Goal: Task Accomplishment & Management: Manage account settings

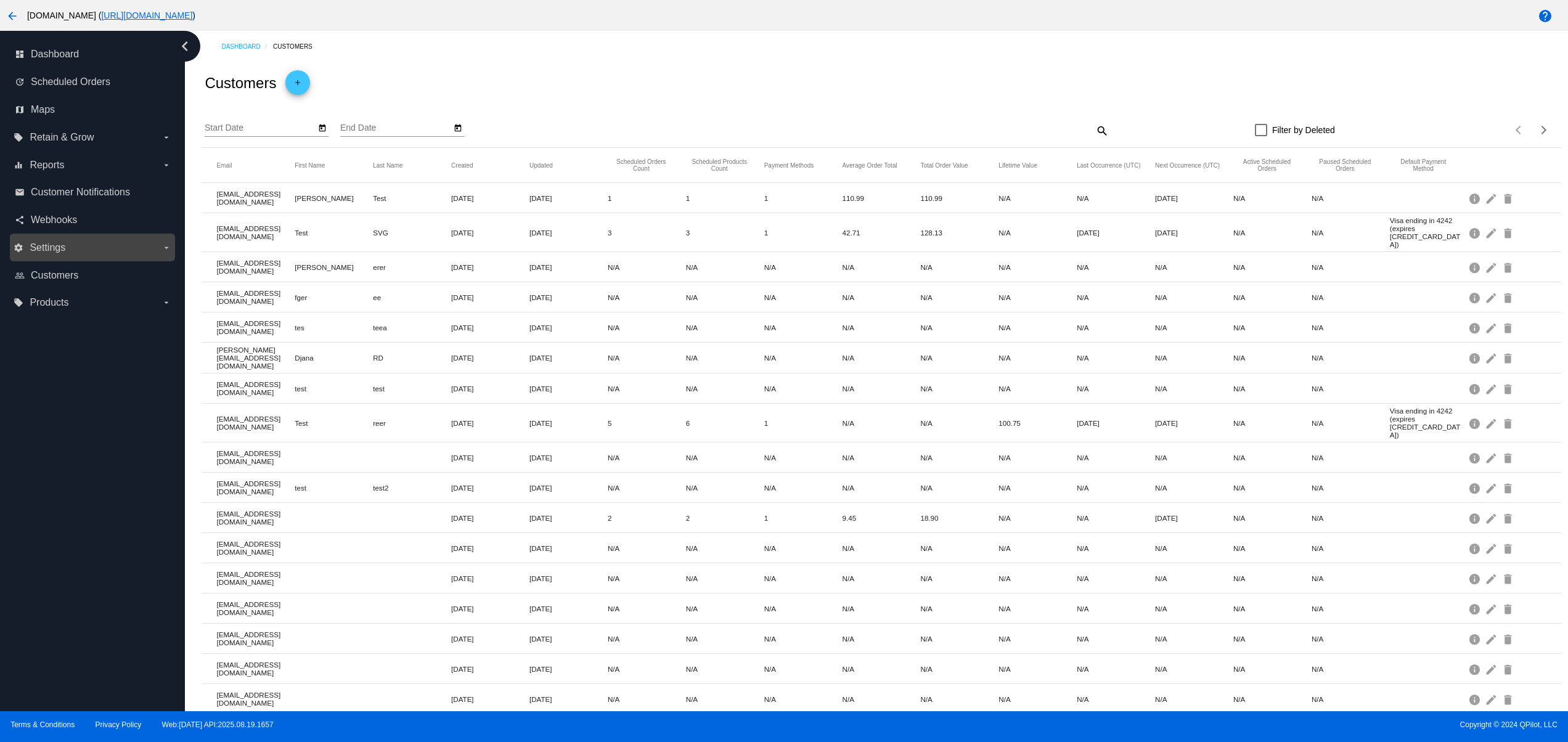
click at [71, 246] on label "settings Settings arrow_drop_down" at bounding box center [92, 248] width 157 height 20
click at [0, 0] on input "settings Settings arrow_drop_down" at bounding box center [0, 0] width 0 height 0
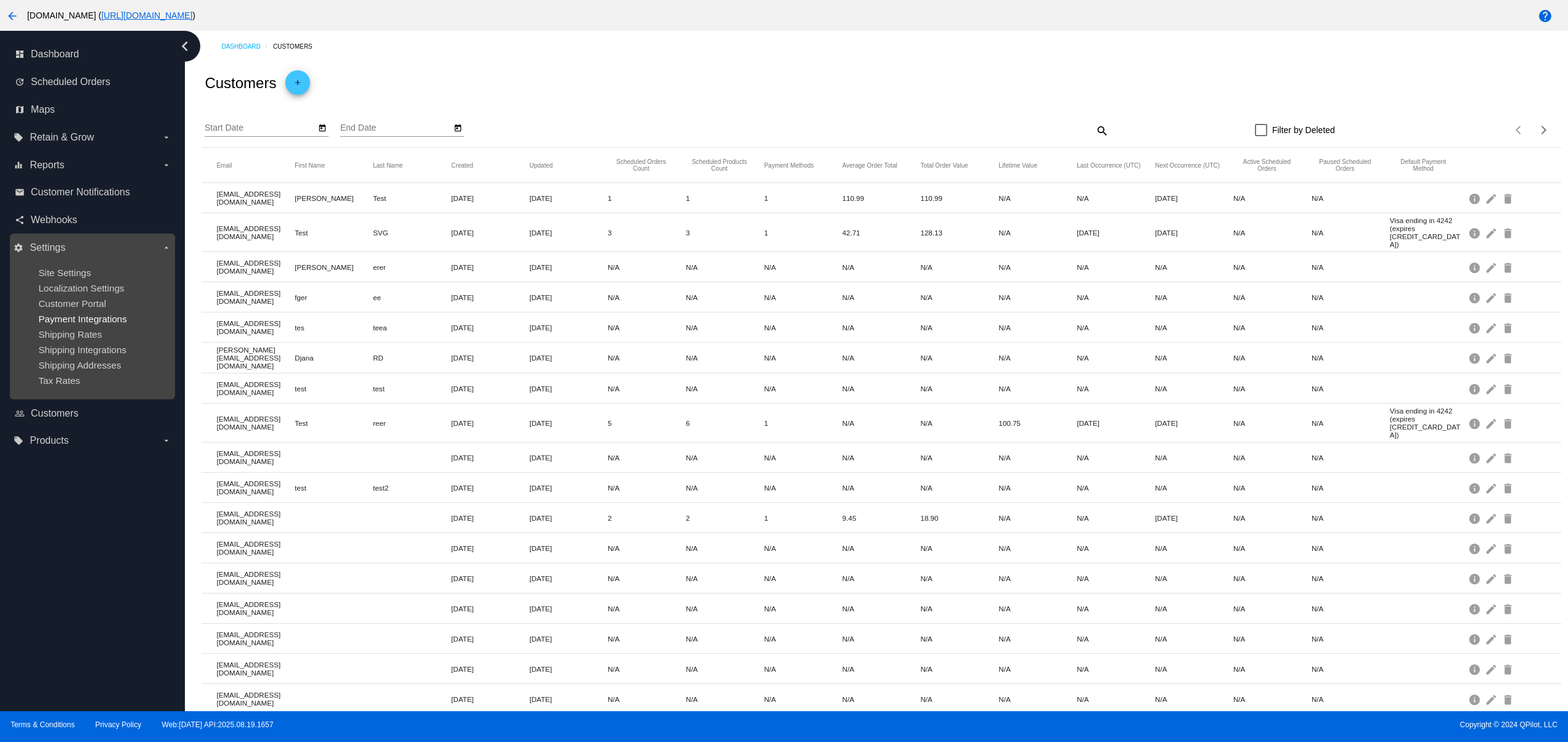
click at [118, 324] on span "Payment Integrations" at bounding box center [83, 319] width 89 height 11
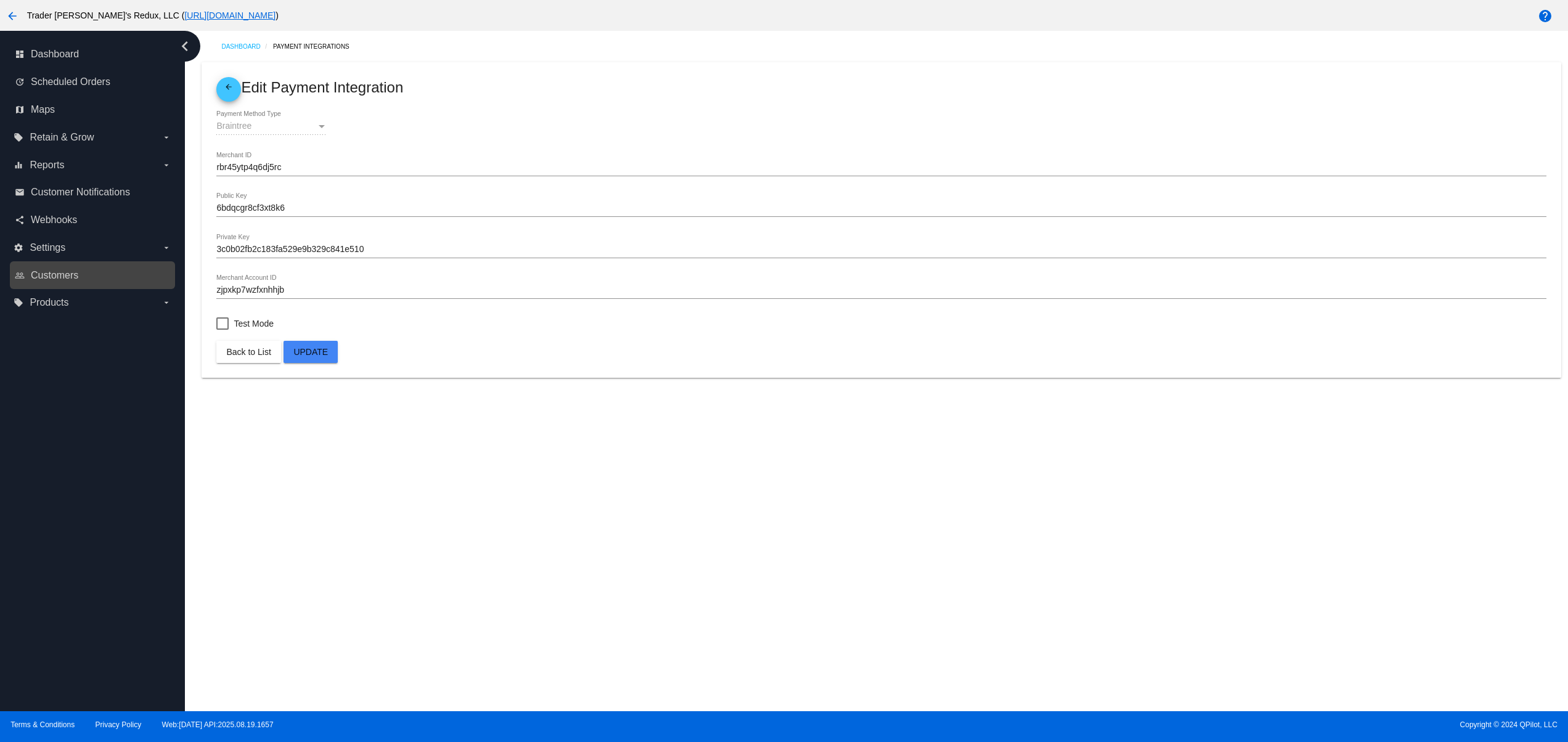
click at [79, 263] on div "people_outline Customers" at bounding box center [93, 275] width 165 height 28
click at [76, 272] on span "Customers" at bounding box center [54, 275] width 47 height 11
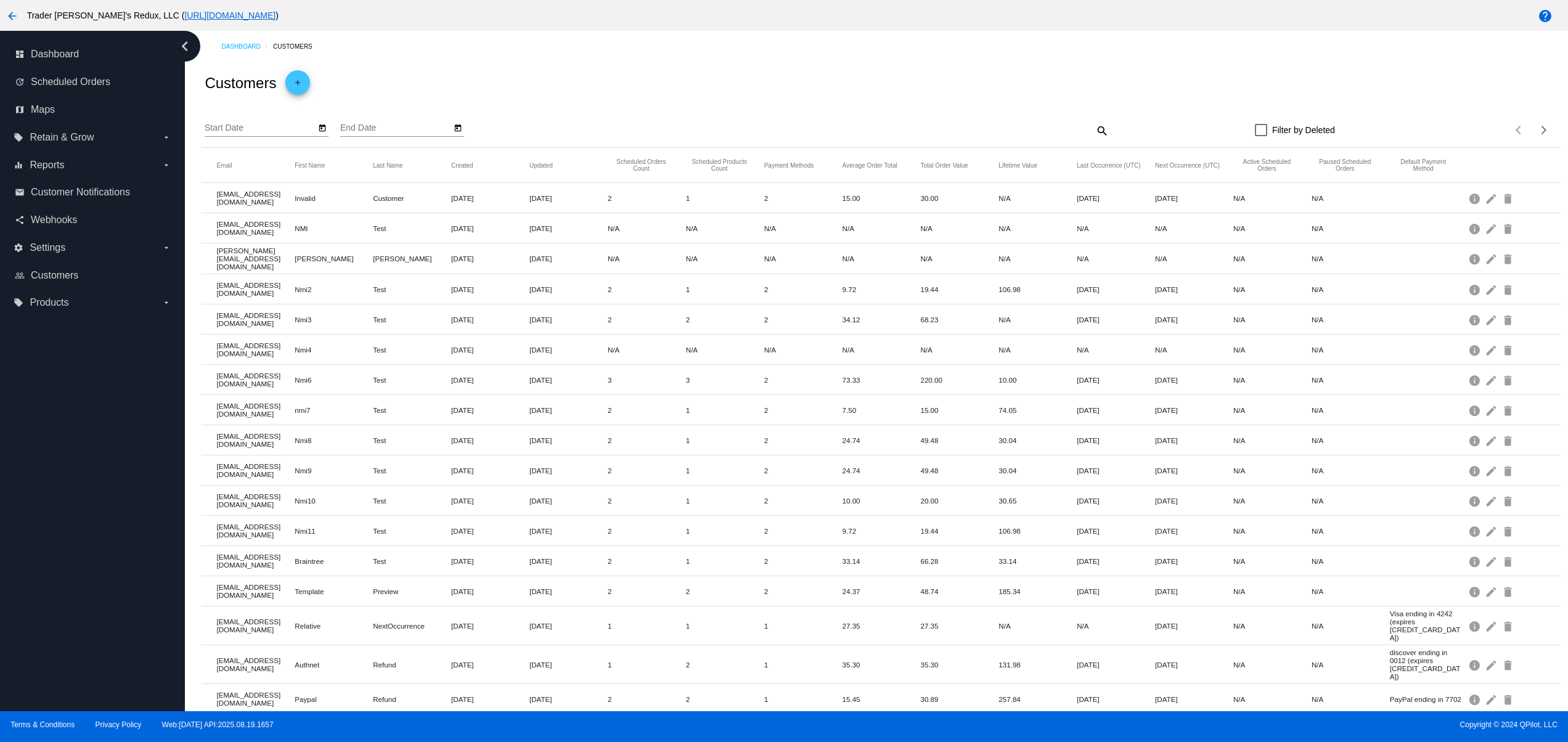
click at [1079, 122] on div "search" at bounding box center [940, 130] width 339 height 19
click at [1094, 130] on mat-icon "search" at bounding box center [1101, 130] width 14 height 19
click at [798, 117] on div "Search" at bounding box center [940, 125] width 339 height 24
click at [1094, 127] on mat-icon "search" at bounding box center [1101, 130] width 14 height 19
click at [955, 128] on input "Search" at bounding box center [940, 128] width 339 height 10
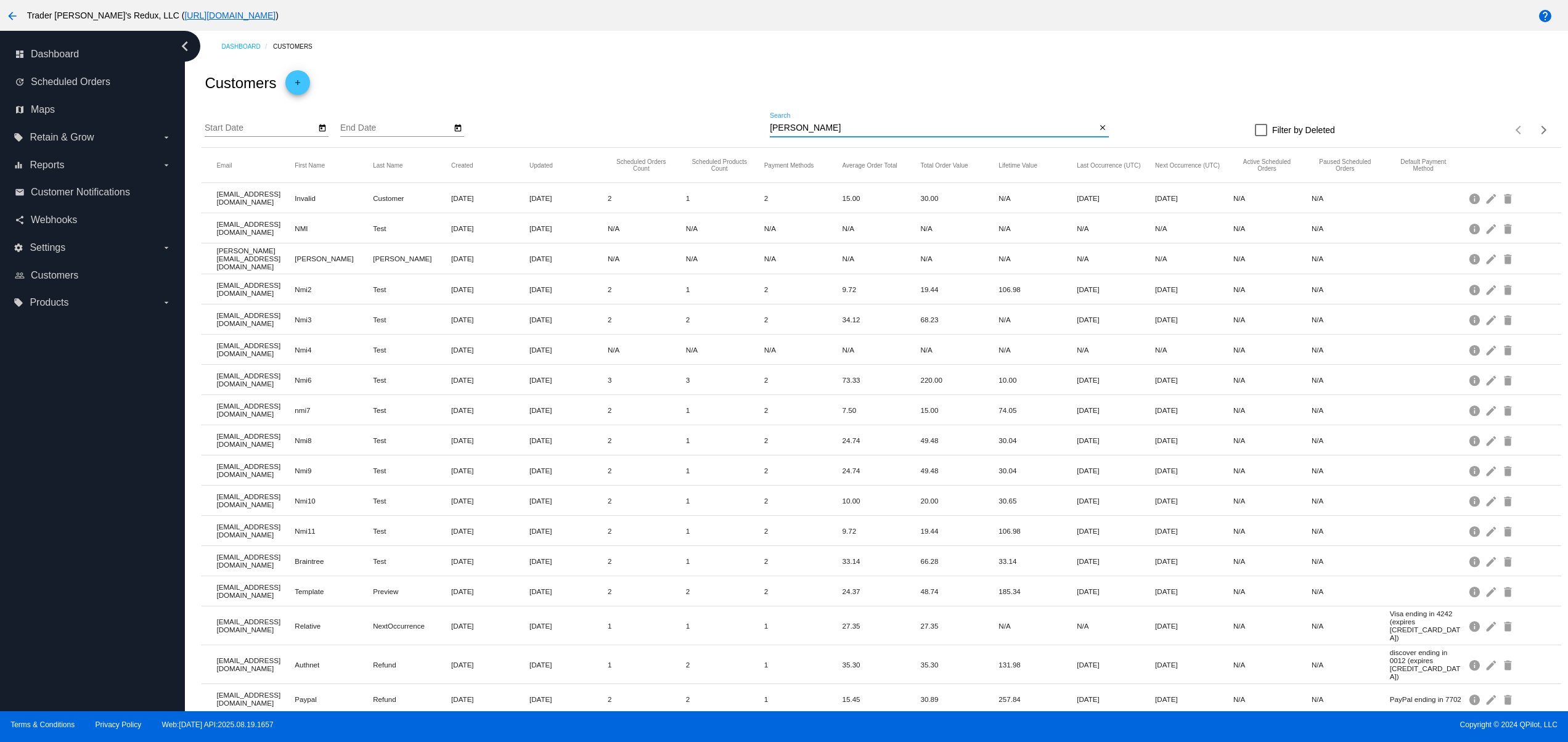
type input "[PERSON_NAME]"
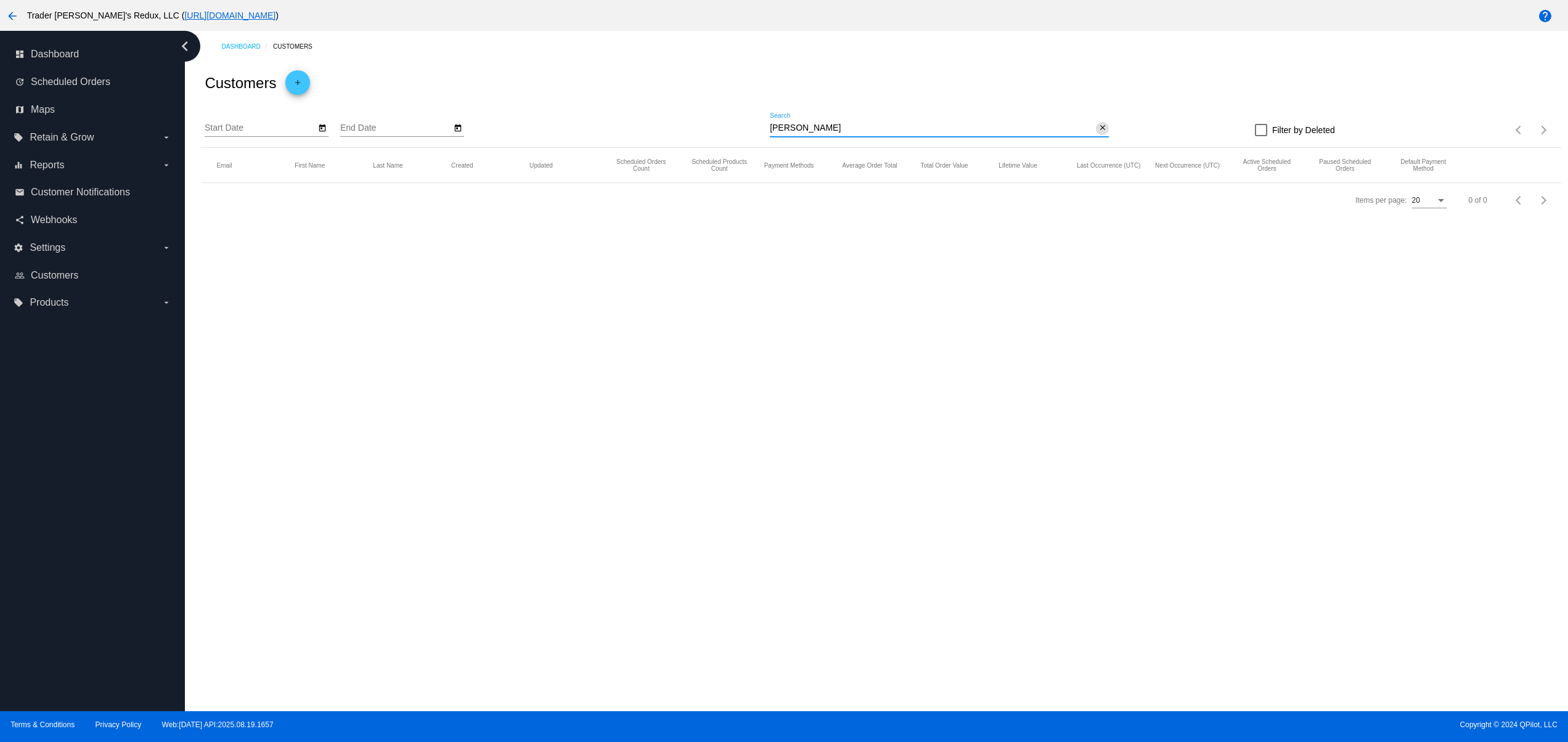
click at [1105, 132] on mat-icon "close" at bounding box center [1103, 128] width 9 height 10
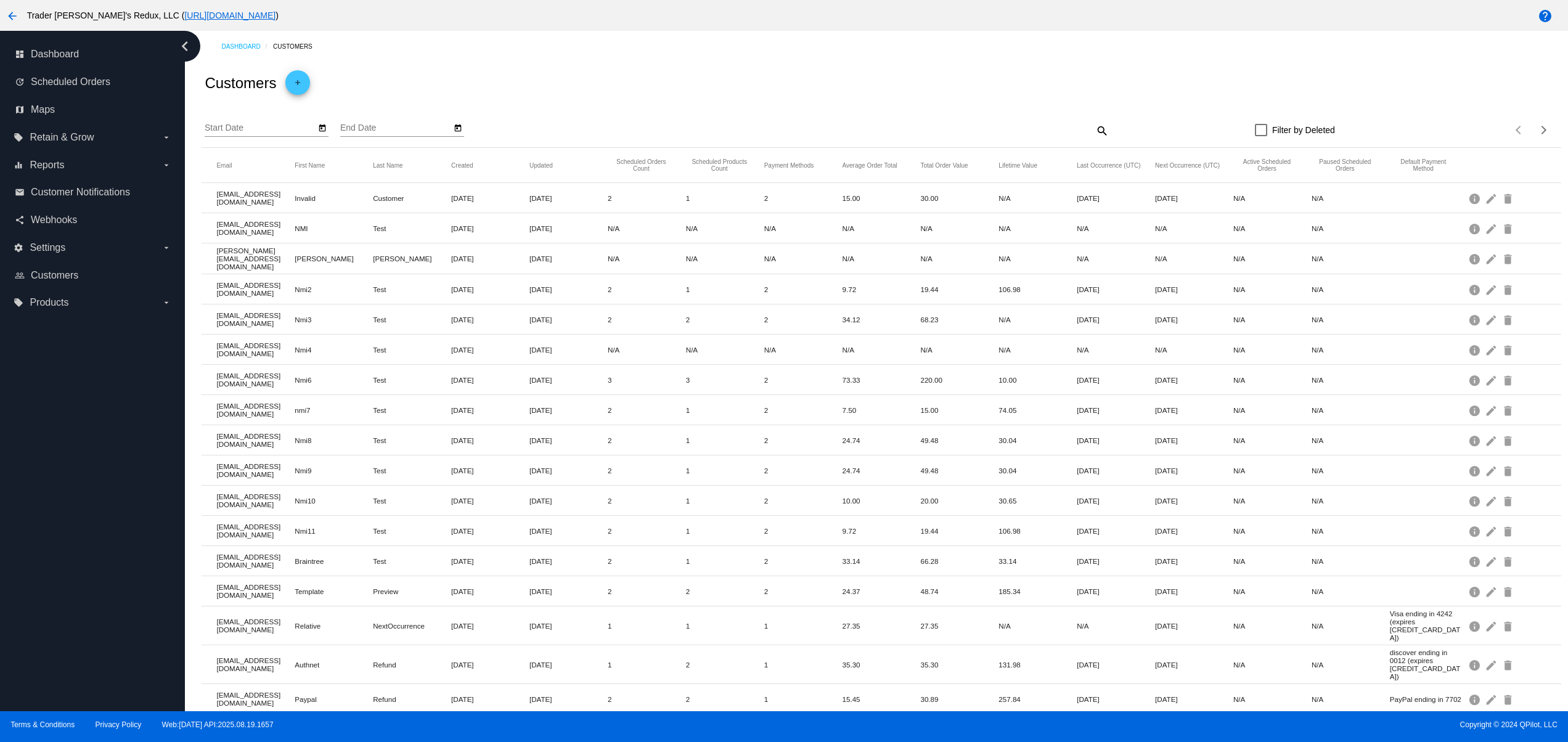
click at [1094, 134] on mat-icon "search" at bounding box center [1101, 130] width 14 height 19
click at [977, 129] on input "Search" at bounding box center [940, 128] width 339 height 10
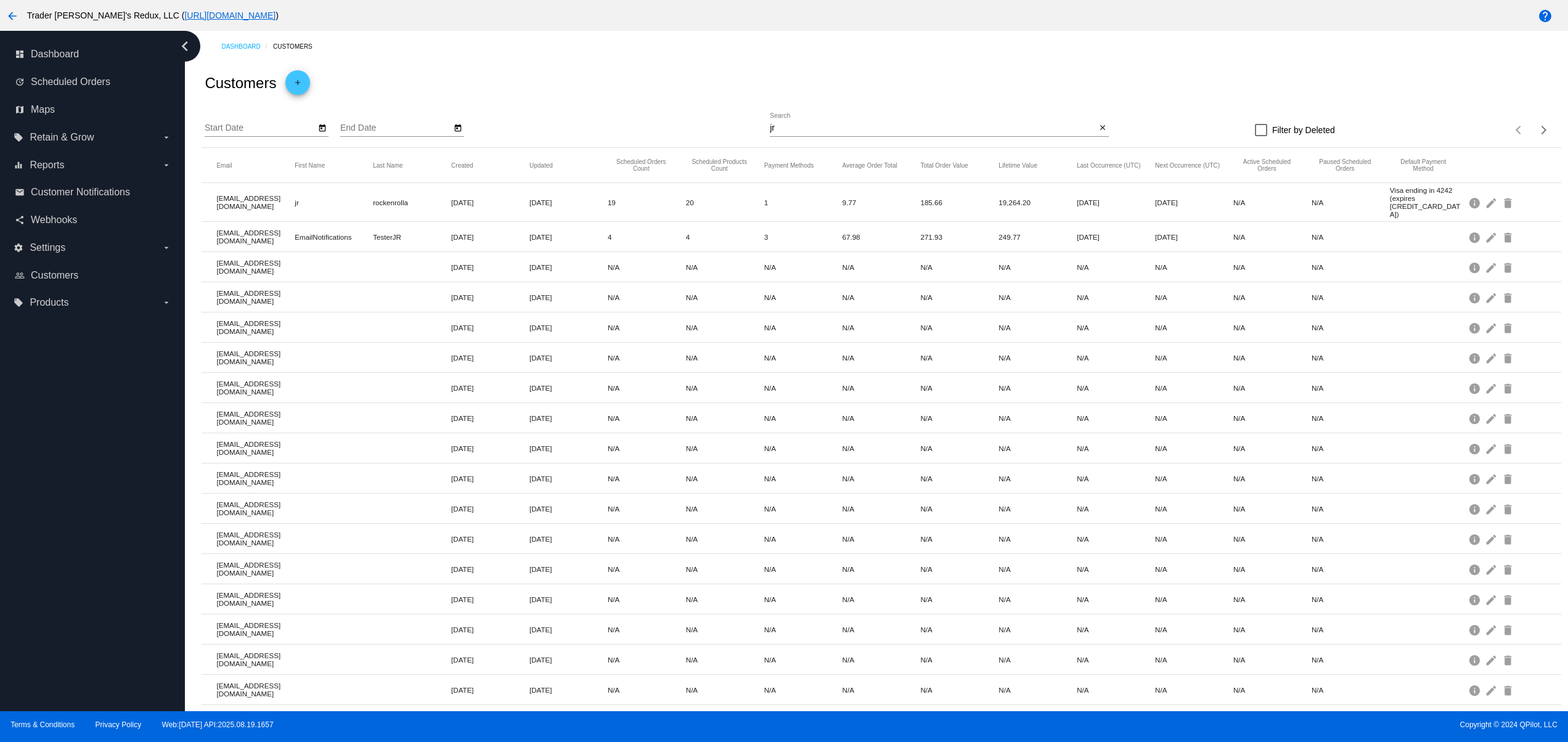
drag, startPoint x: 217, startPoint y: 191, endPoint x: 454, endPoint y: 205, distance: 237.4
click at [420, 200] on mat-row "[EMAIL_ADDRESS][DOMAIN_NAME] jr rockenrolla [DATE] [DATE] 19 20 1 9.77 185.66 1…" at bounding box center [881, 202] width 1359 height 39
click at [479, 264] on mat-cell "[DATE]" at bounding box center [490, 267] width 78 height 14
drag, startPoint x: 238, startPoint y: 231, endPoint x: 491, endPoint y: 249, distance: 253.6
click at [471, 231] on div "Dashboard Customers Customers add Start Date End Date jr Search close Filter by…" at bounding box center [881, 435] width 1373 height 808
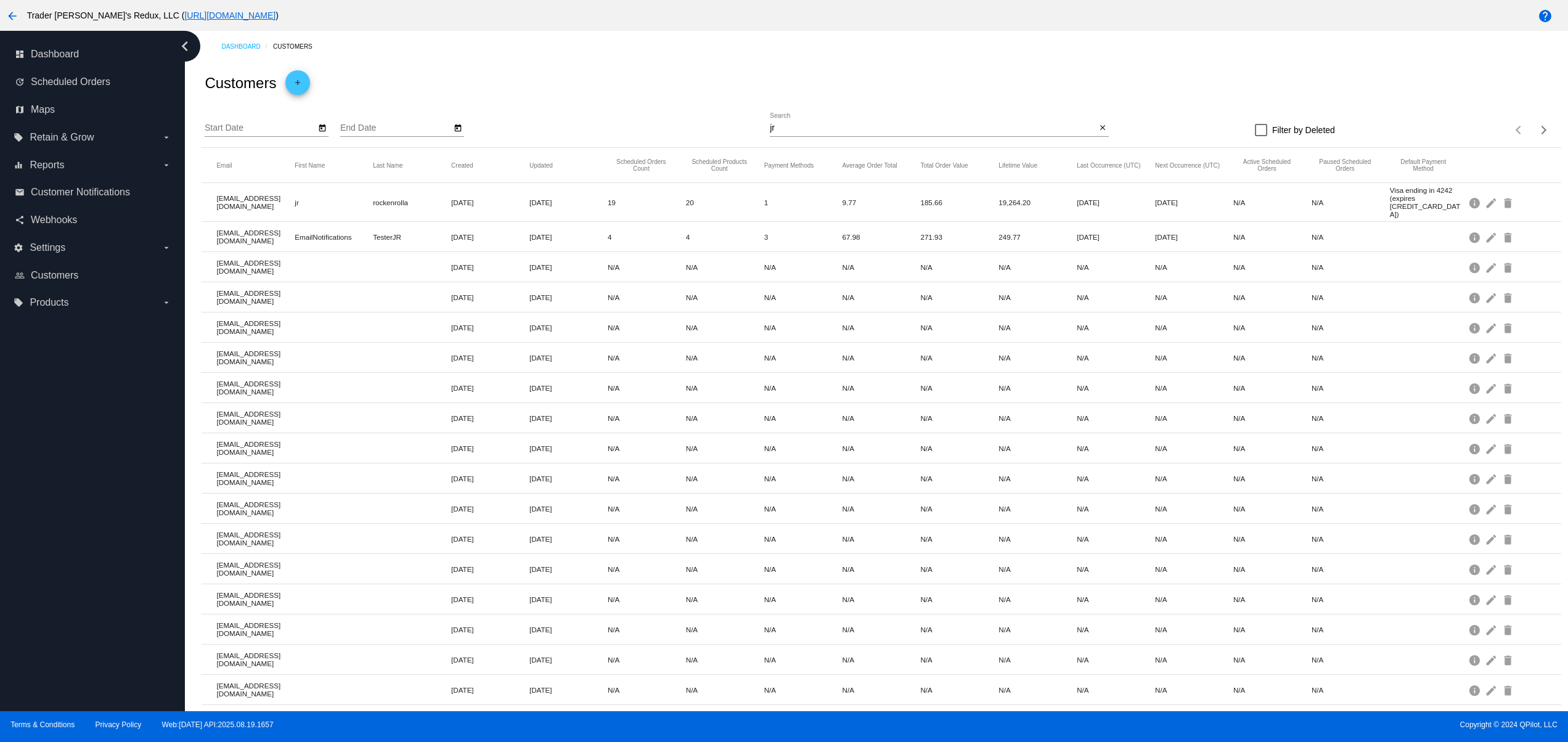
scroll to position [135, 0]
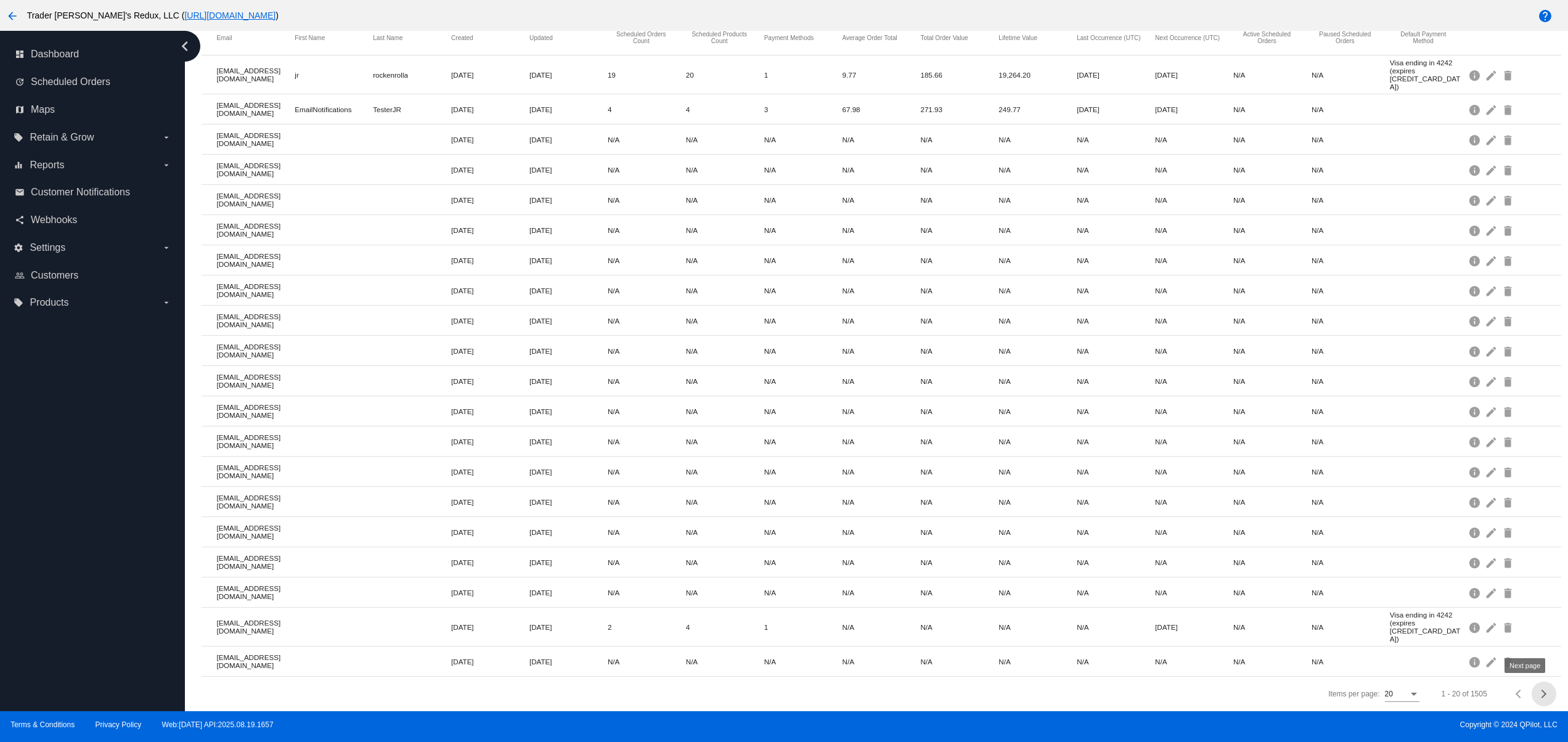
click at [1531, 695] on span "Next page" at bounding box center [1543, 693] width 25 height 6
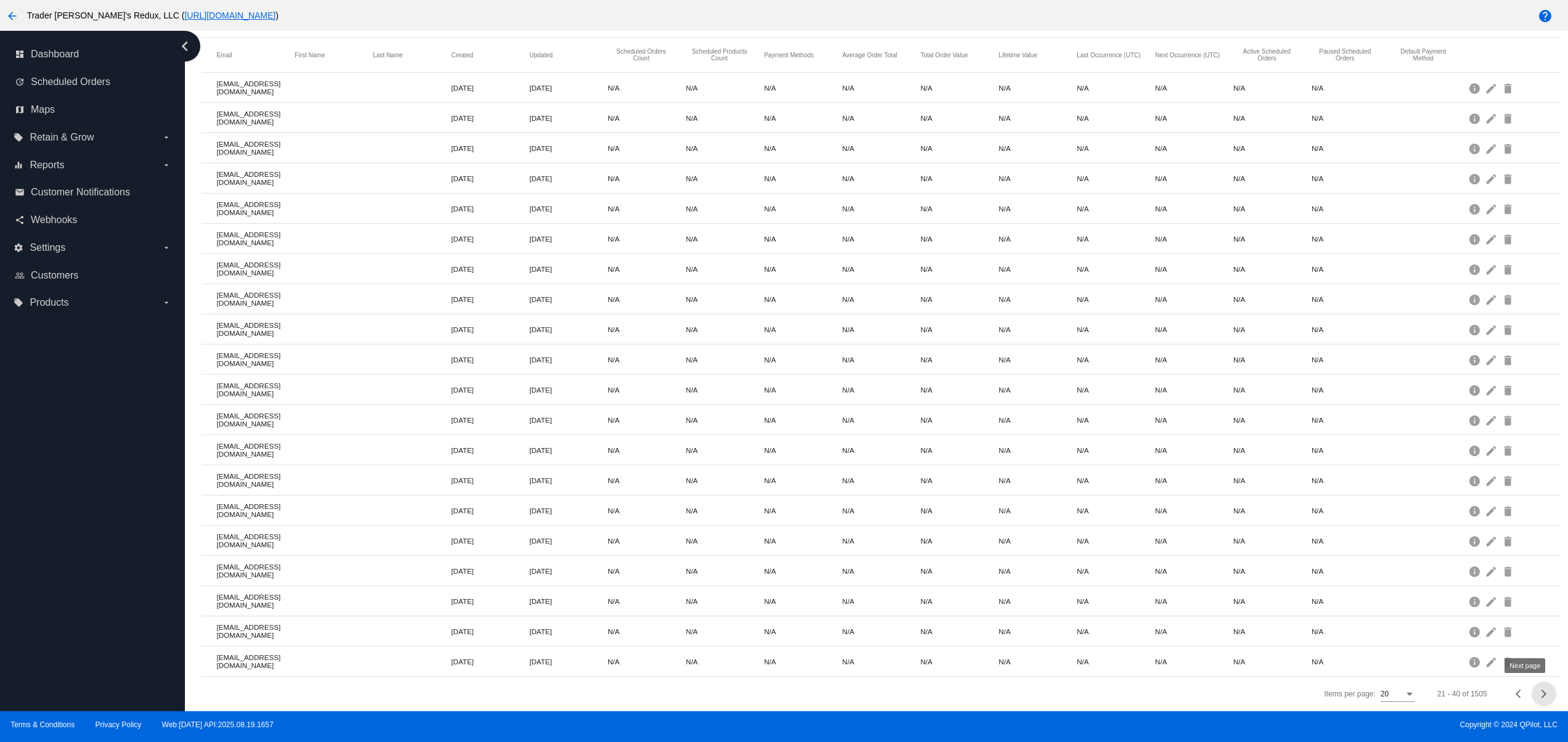
click at [1531, 690] on button "Next page" at bounding box center [1543, 693] width 25 height 25
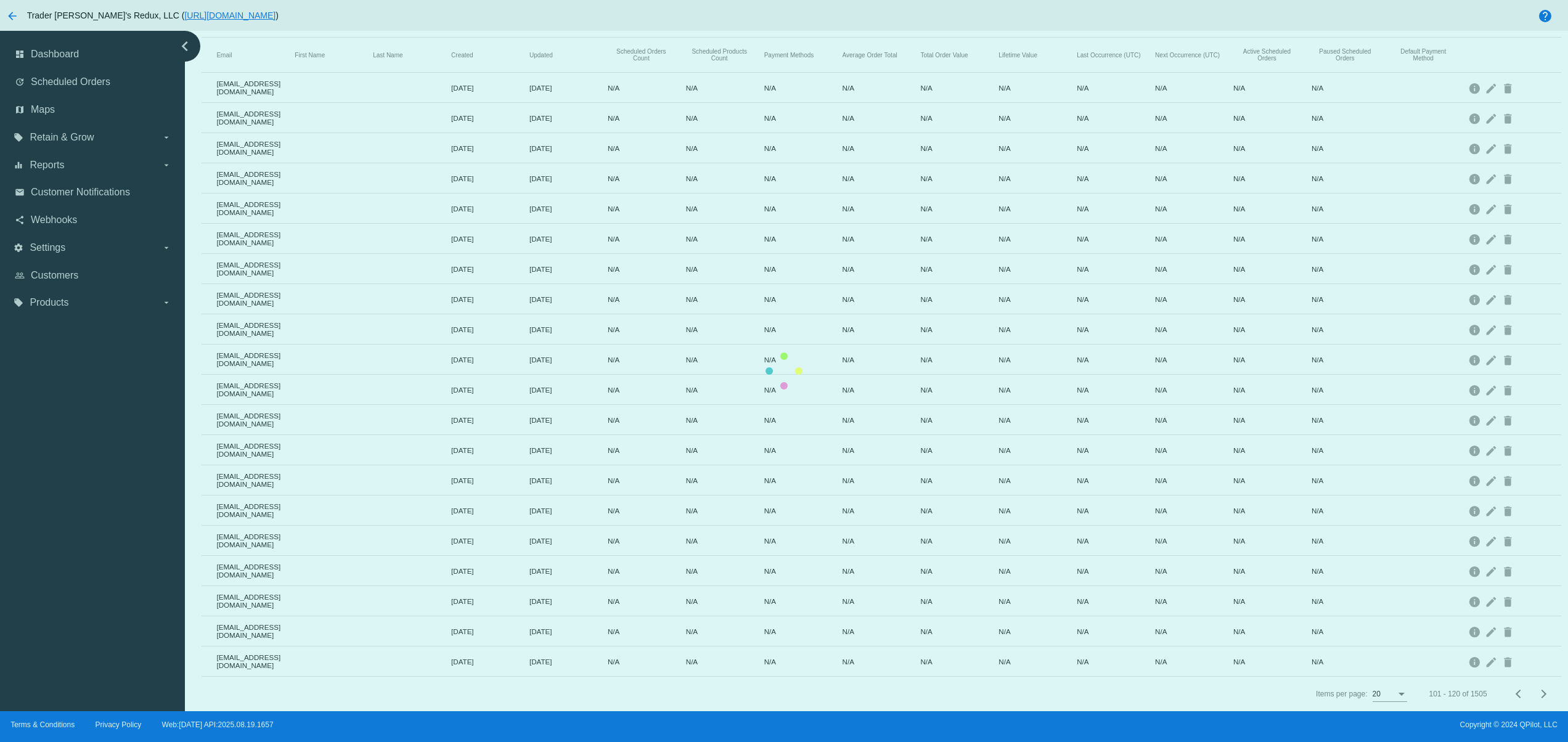
drag, startPoint x: 260, startPoint y: 641, endPoint x: 557, endPoint y: 633, distance: 297.1
click at [473, 643] on mat-table "Email First Name Last Name Created Updated Scheduled Orders Count Scheduled Pro…" at bounding box center [881, 357] width 1359 height 639
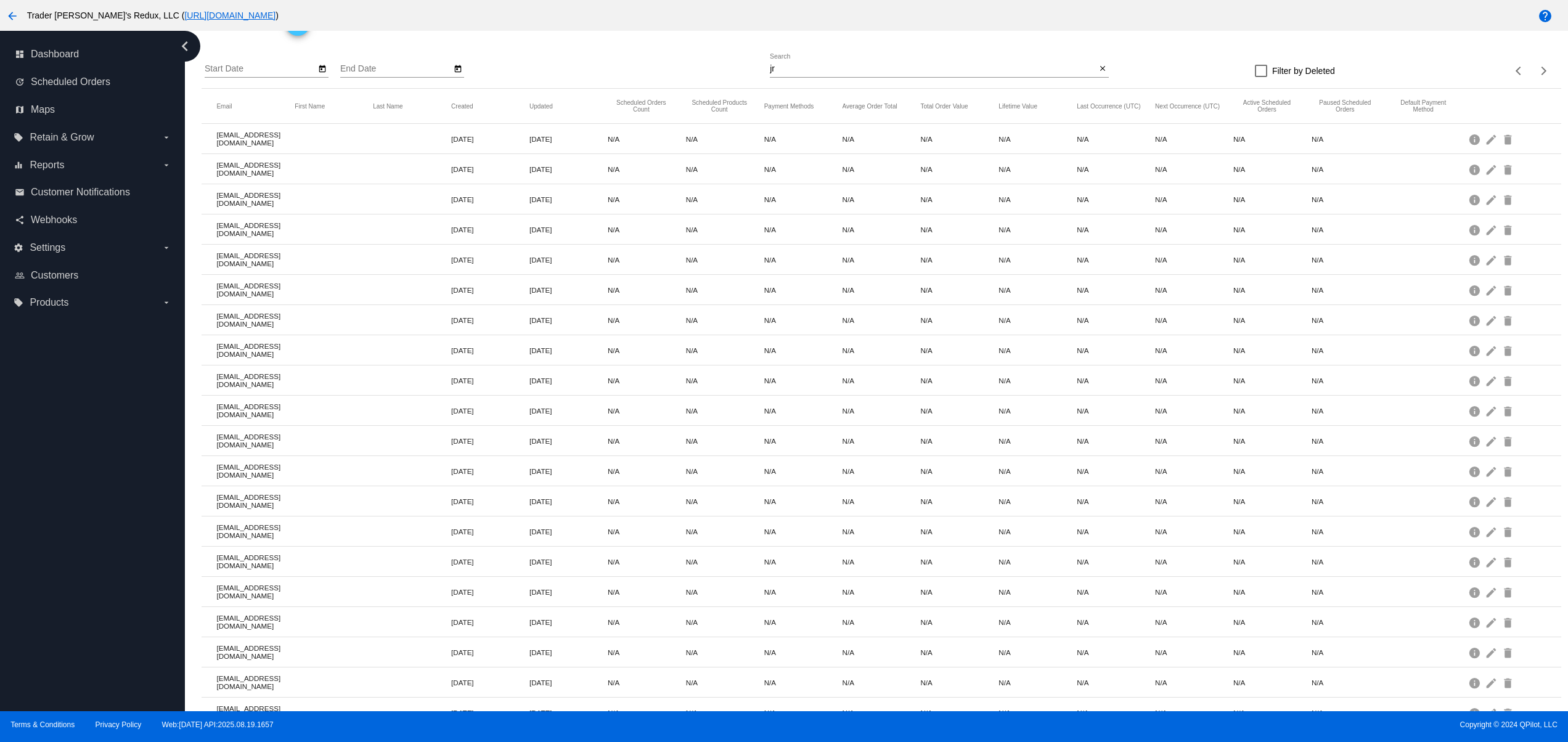
scroll to position [0, 0]
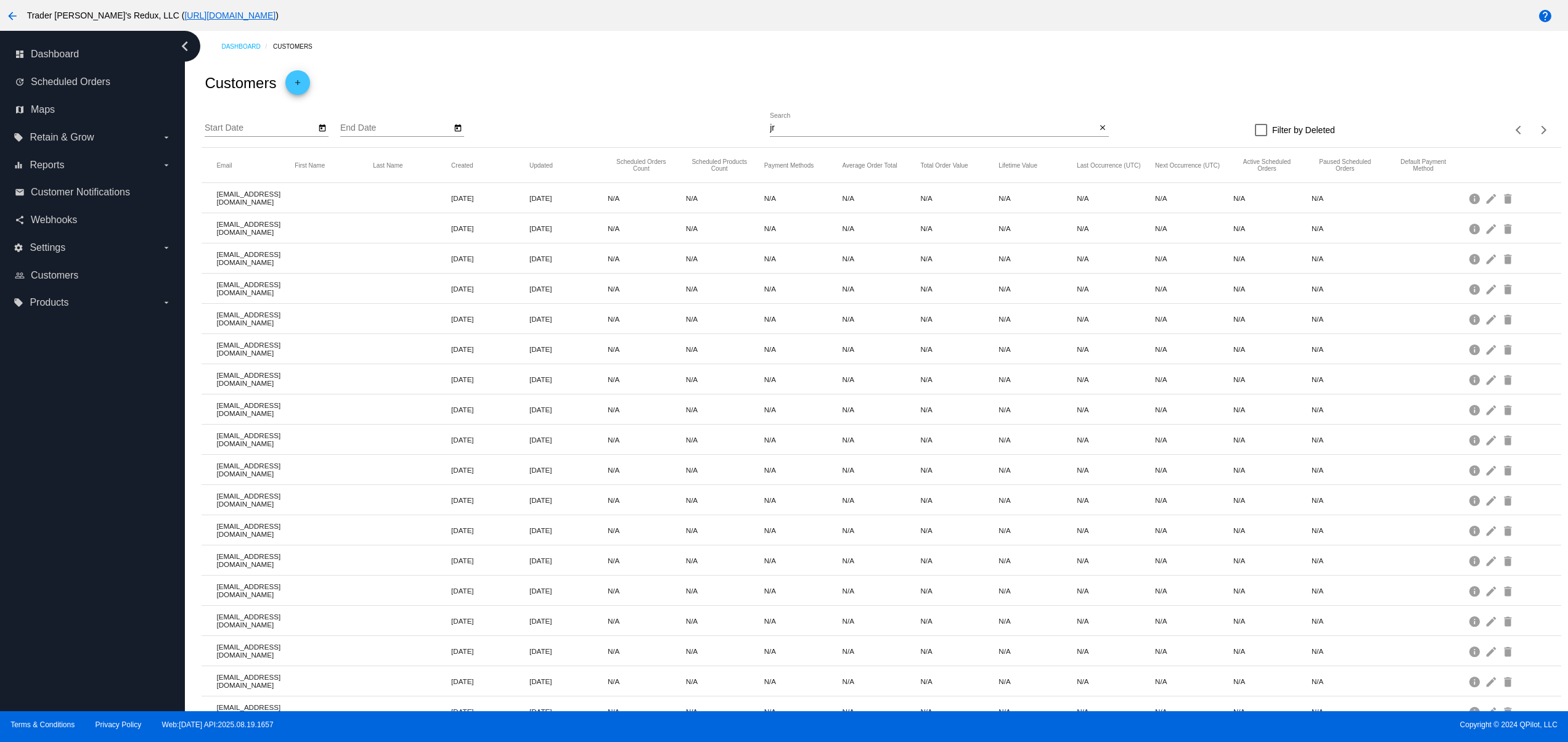
click at [775, 132] on input "jr" at bounding box center [933, 128] width 326 height 10
type input "j"
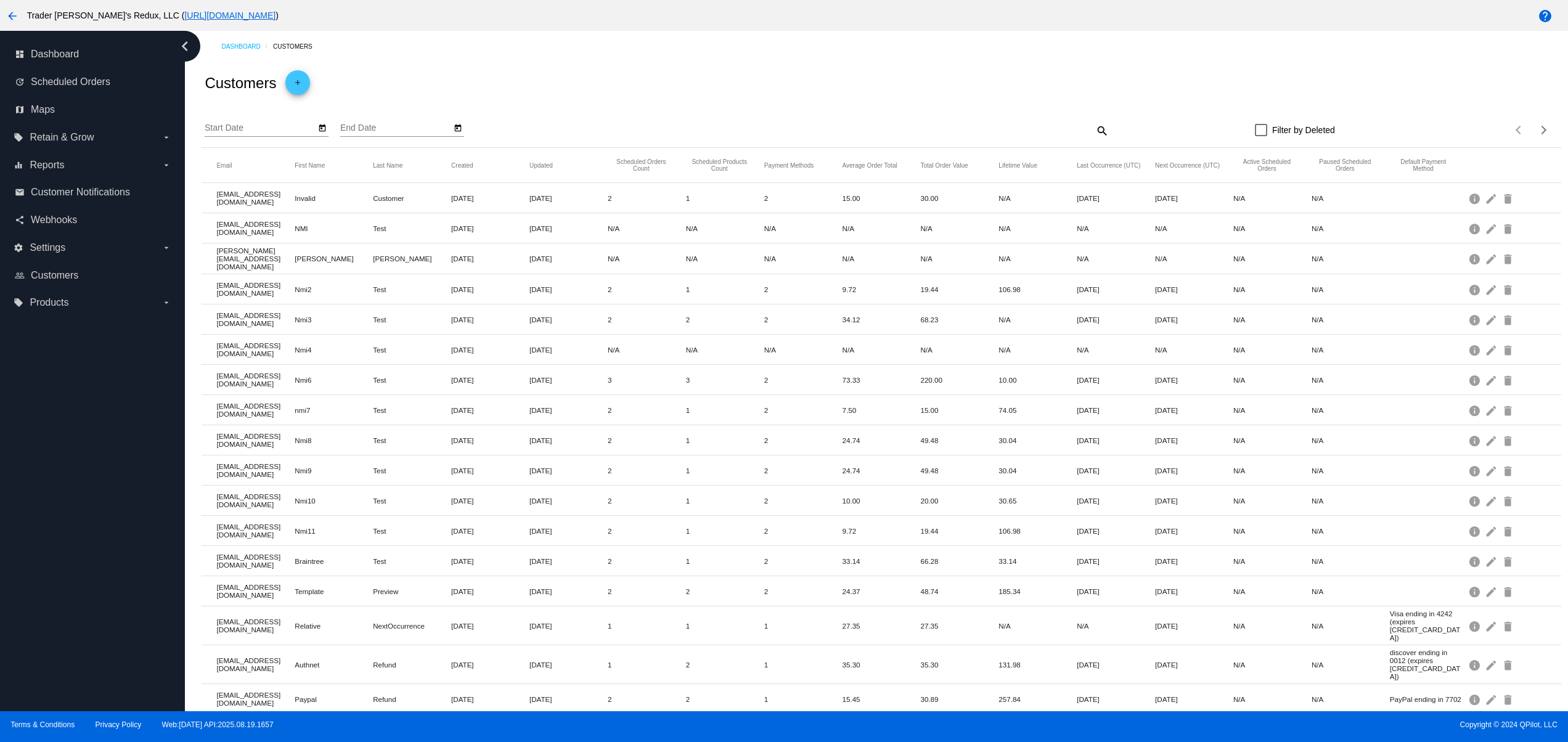
click at [1094, 127] on mat-icon "search" at bounding box center [1101, 130] width 14 height 19
click at [836, 125] on input "Search" at bounding box center [940, 128] width 339 height 10
type input "svitglus"
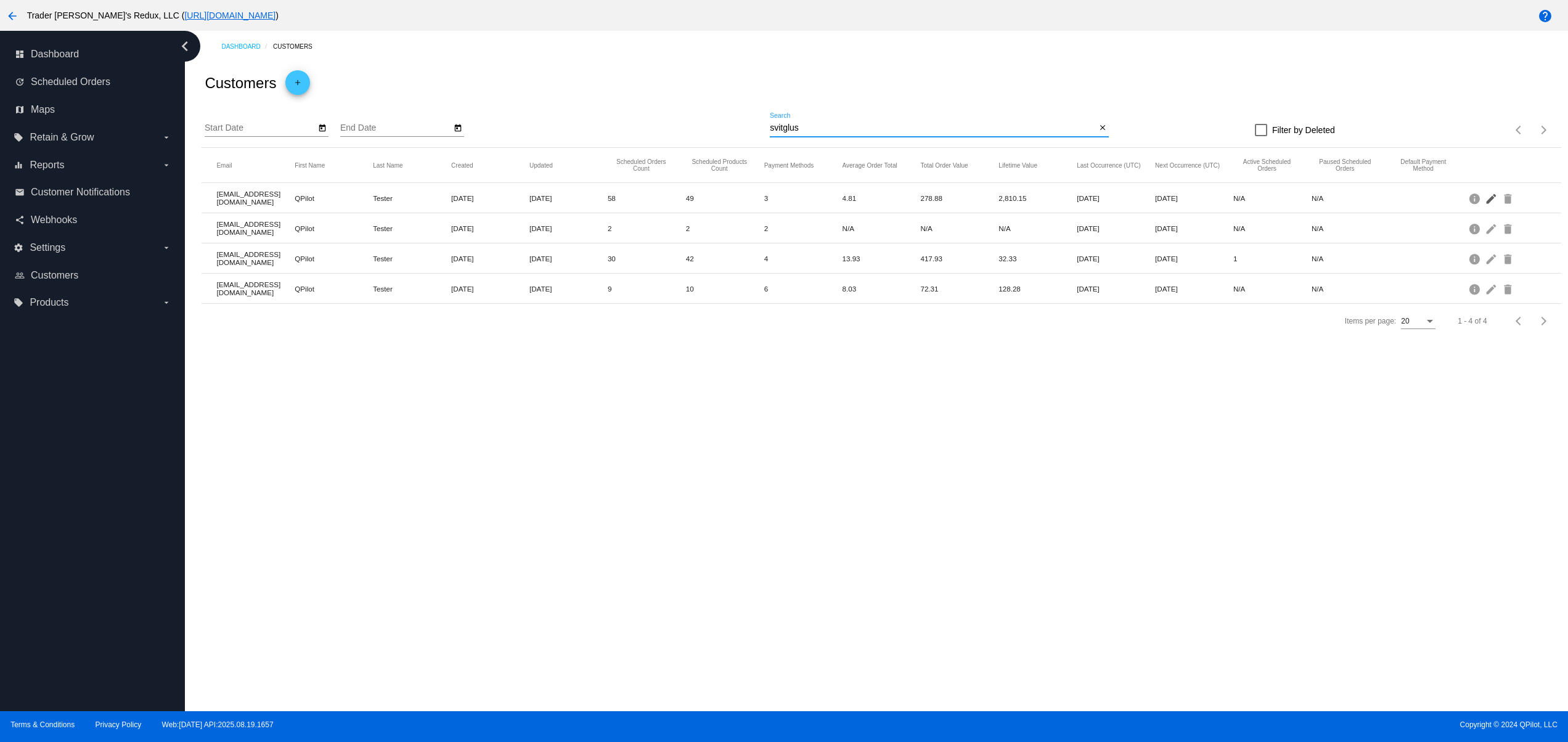
click at [1490, 198] on mat-icon "edit" at bounding box center [1492, 198] width 14 height 19
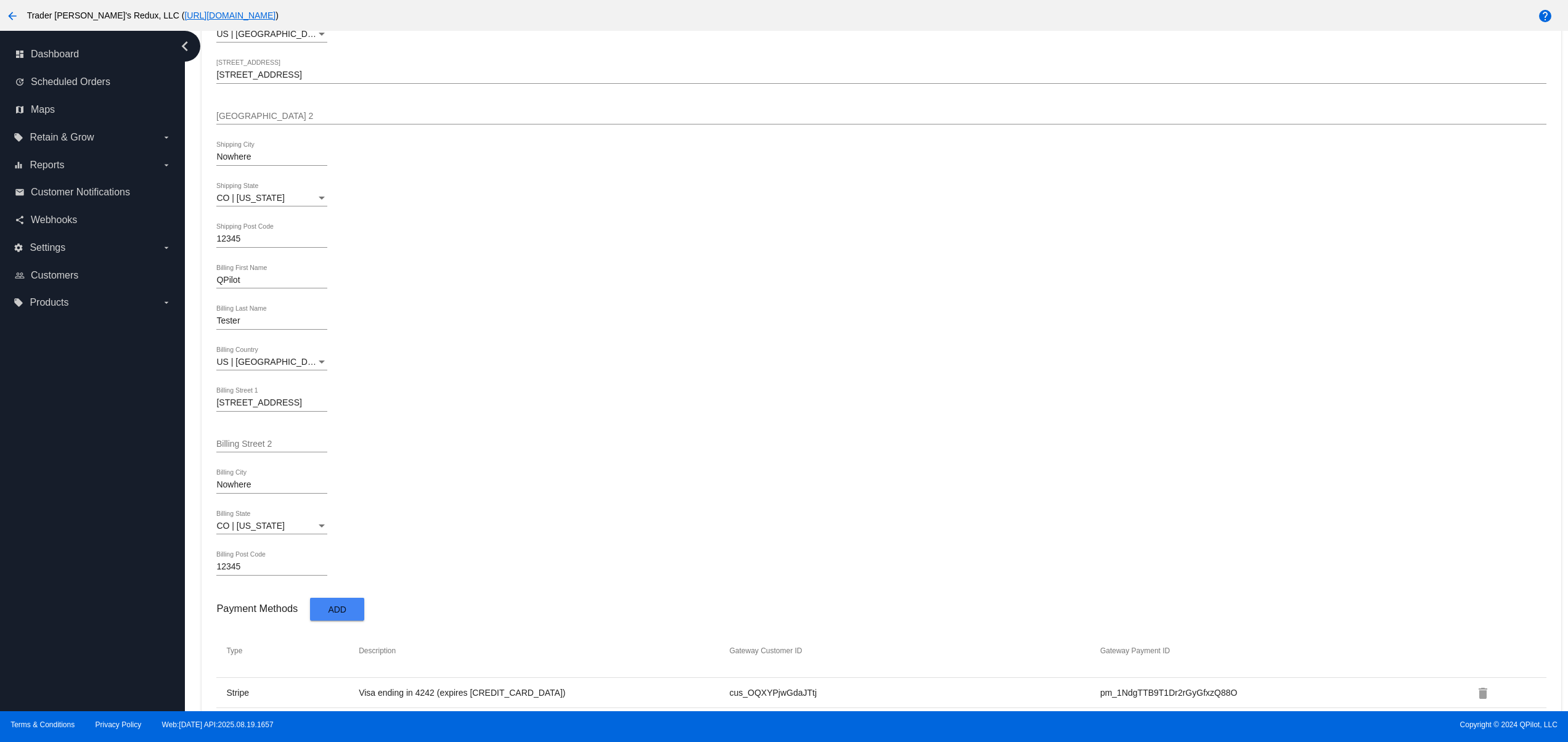
scroll to position [486, 0]
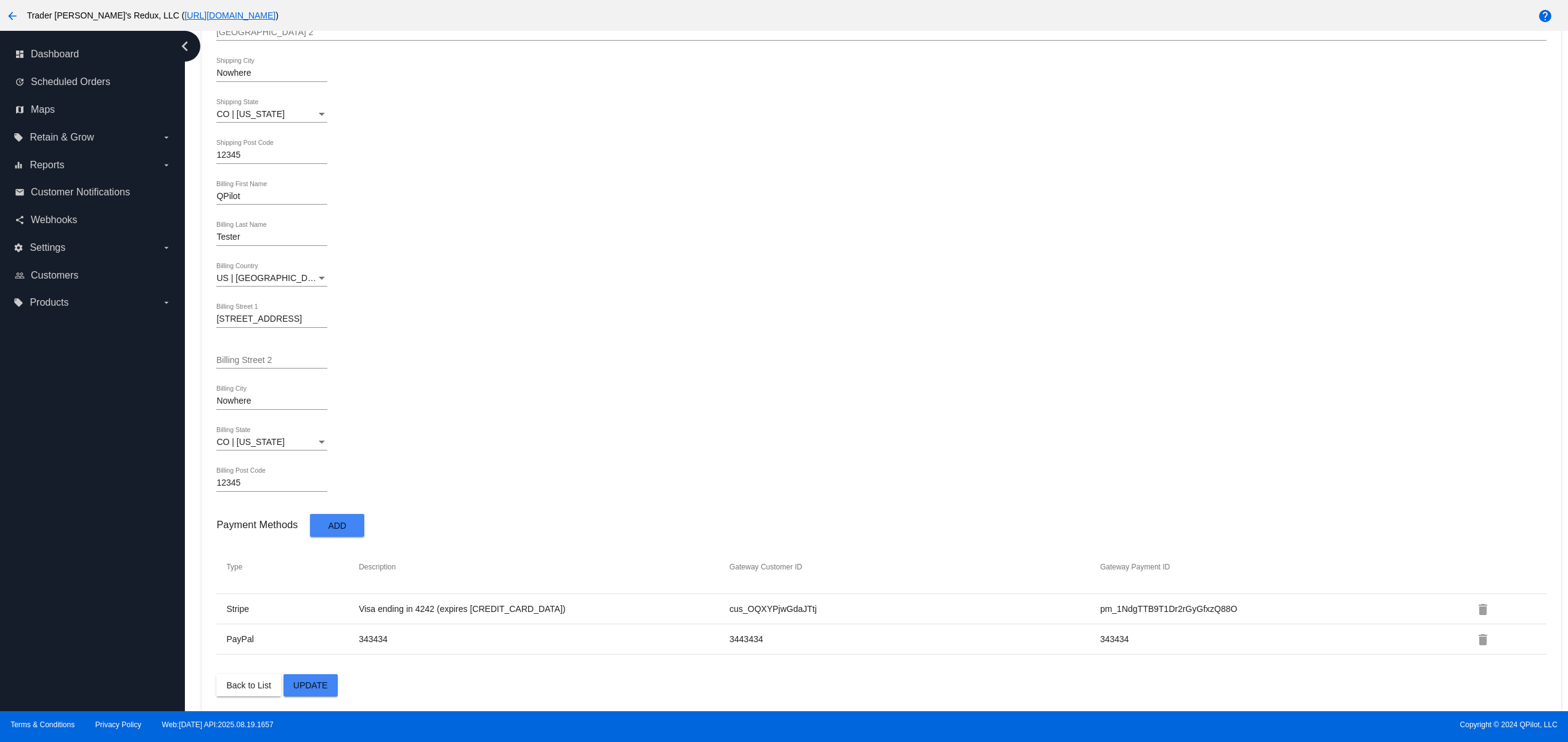
click at [244, 309] on div "[STREET_ADDRESS] [GEOGRAPHIC_DATA] 1" at bounding box center [272, 316] width 111 height 24
click at [298, 319] on input "[STREET_ADDRESS]" at bounding box center [272, 319] width 111 height 10
click at [277, 322] on div "[STREET_ADDRESS] [GEOGRAPHIC_DATA] 1" at bounding box center [272, 316] width 111 height 24
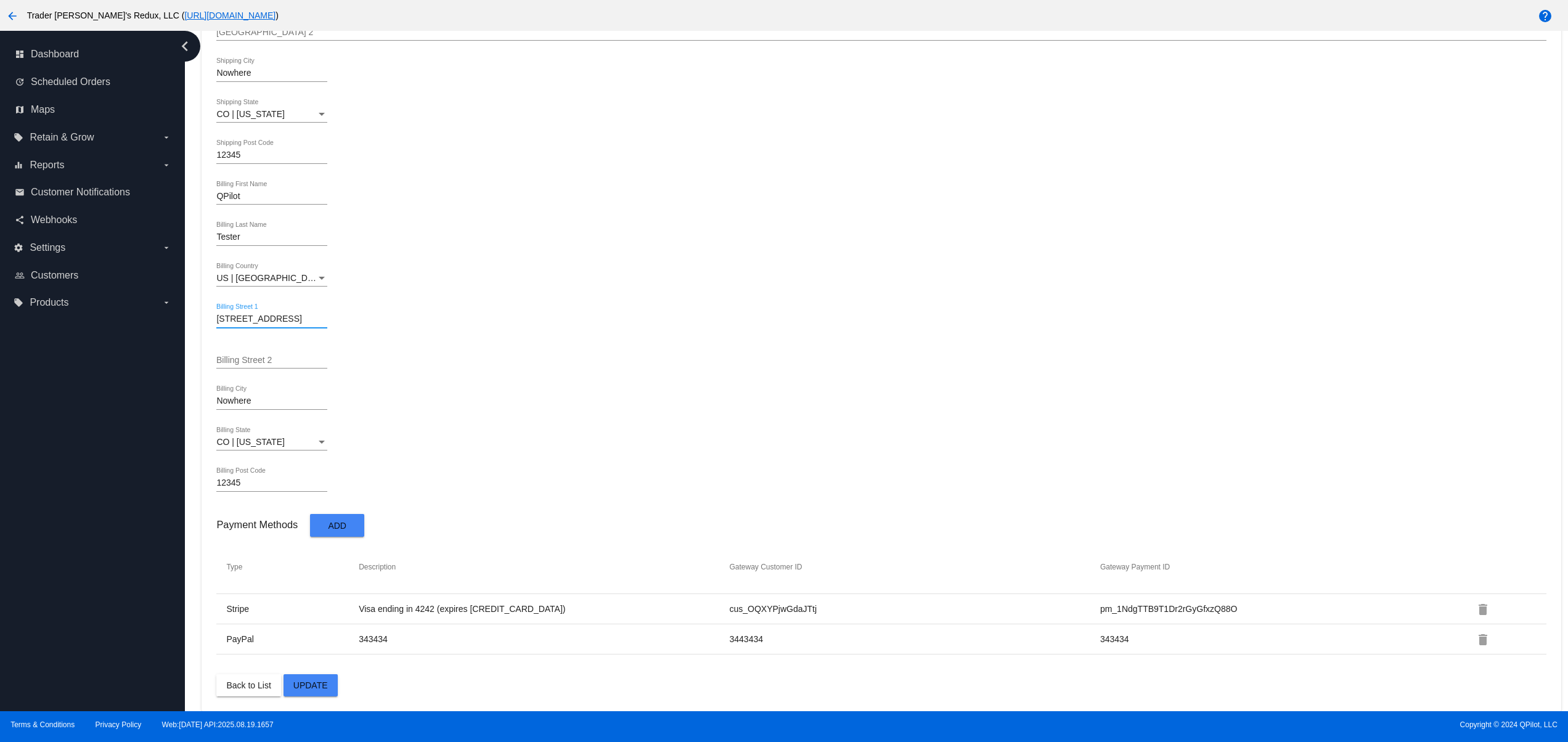
drag, startPoint x: 277, startPoint y: 319, endPoint x: 48, endPoint y: 317, distance: 229.0
click at [49, 317] on div "dashboard Dashboard update Scheduled Orders map Maps local_offer Retain & Grow …" at bounding box center [784, 371] width 1568 height 680
click at [238, 405] on div "Nowhere Billing City" at bounding box center [272, 397] width 111 height 24
click at [238, 402] on input "Nowhere" at bounding box center [272, 401] width 111 height 10
click at [238, 399] on input "Nowhere" at bounding box center [272, 401] width 111 height 10
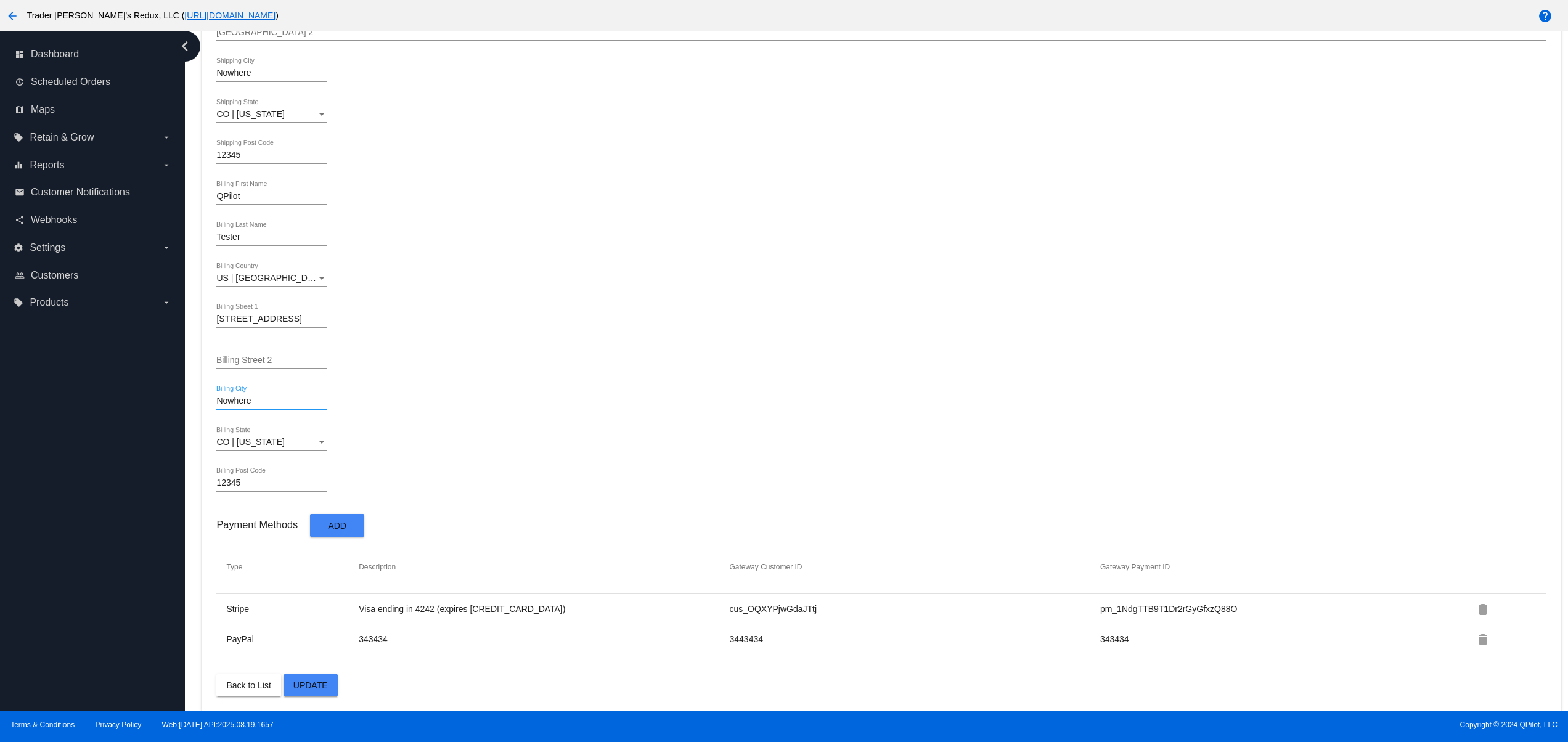
click at [238, 399] on input "Nowhere" at bounding box center [272, 401] width 111 height 10
drag, startPoint x: 282, startPoint y: 396, endPoint x: 49, endPoint y: 419, distance: 234.1
click at [49, 419] on div "dashboard Dashboard update Scheduled Orders map Maps local_offer Retain & Grow …" at bounding box center [784, 371] width 1568 height 680
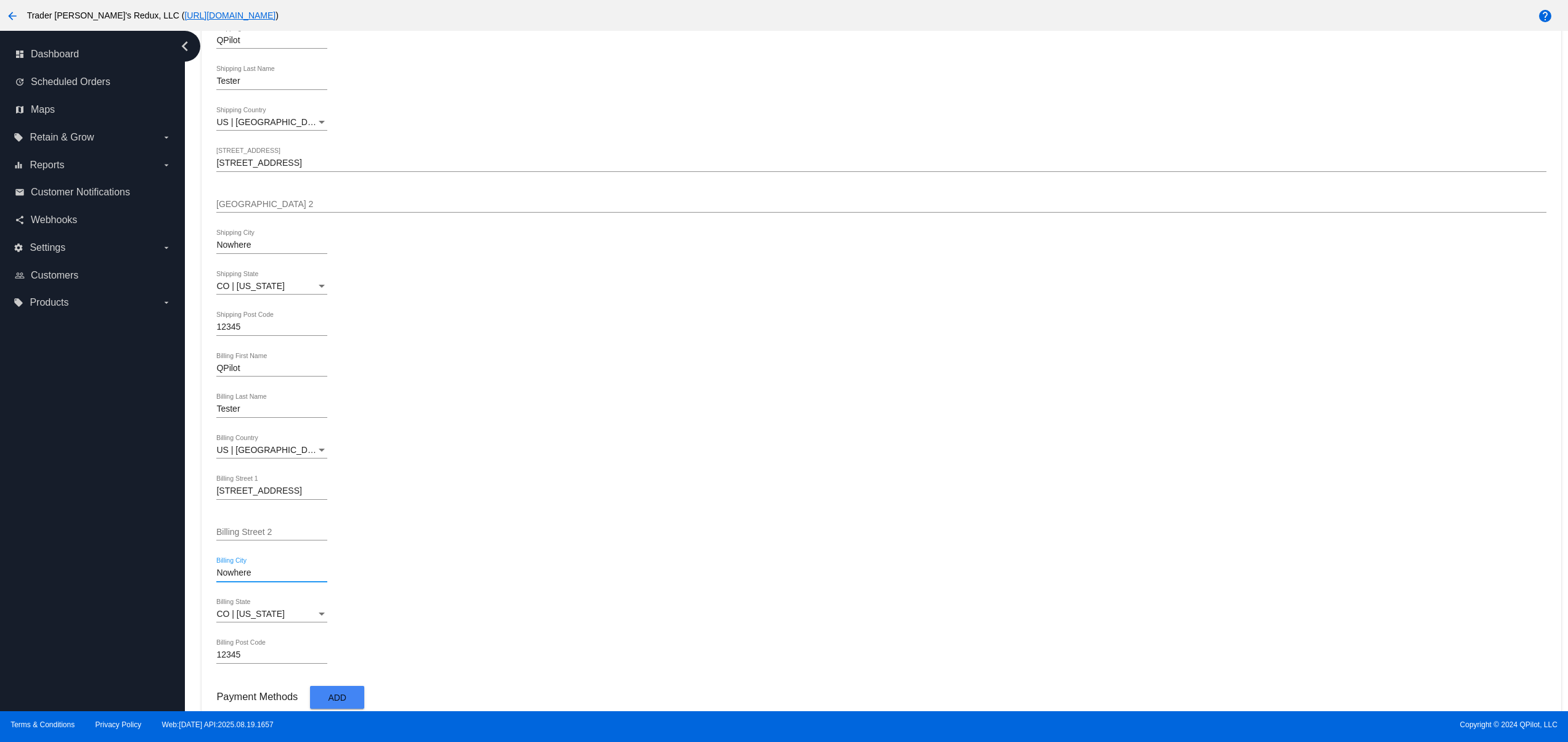
scroll to position [0, 0]
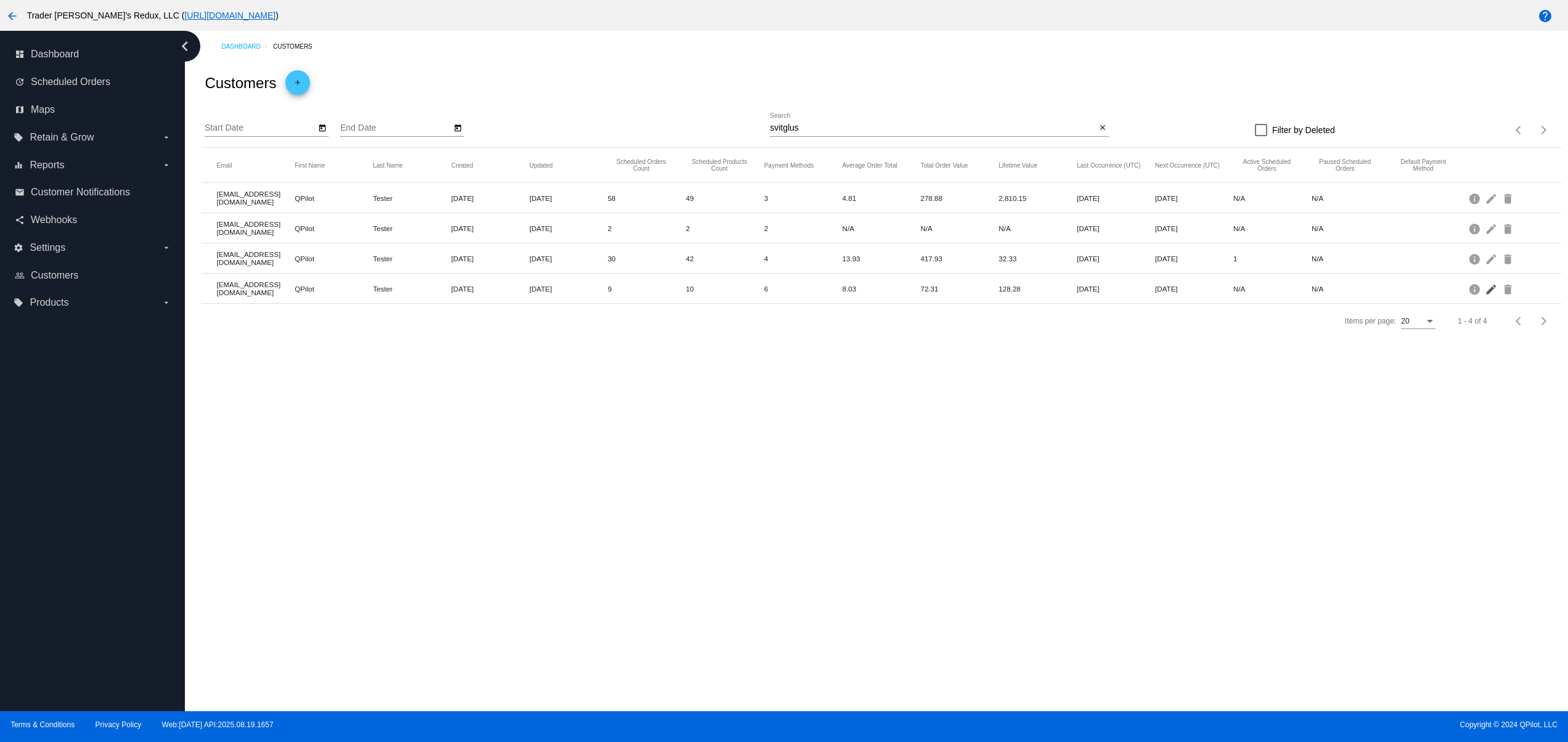
click at [1485, 291] on mat-icon "edit" at bounding box center [1492, 288] width 14 height 19
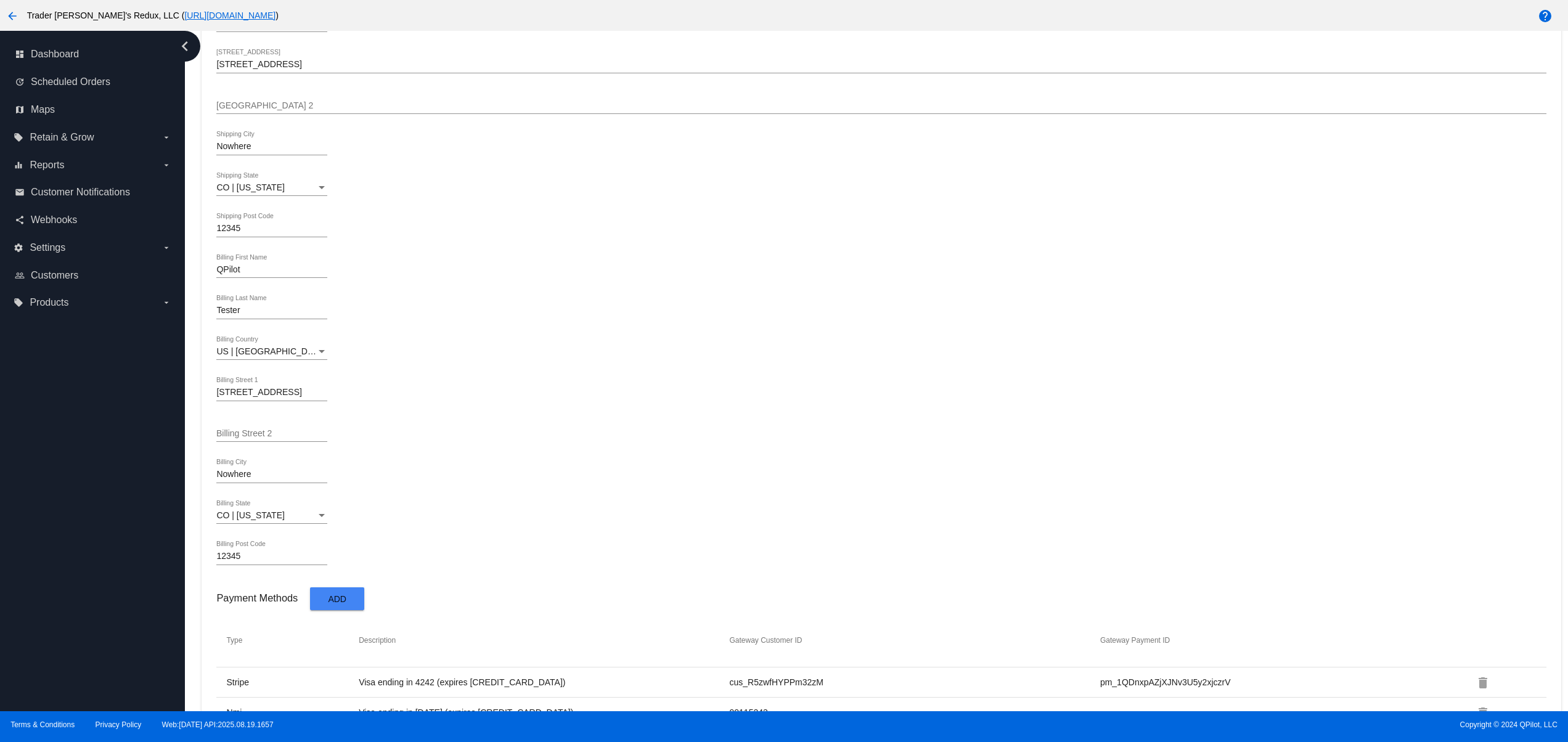
scroll to position [607, 0]
